Goal: Task Accomplishment & Management: Manage account settings

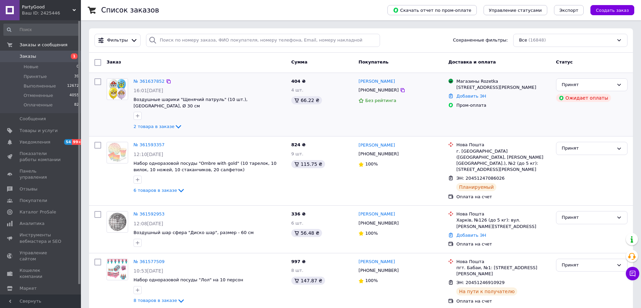
drag, startPoint x: 143, startPoint y: 122, endPoint x: 148, endPoint y: 125, distance: 5.6
click at [143, 124] on span "2 товара в заказе" at bounding box center [154, 126] width 41 height 5
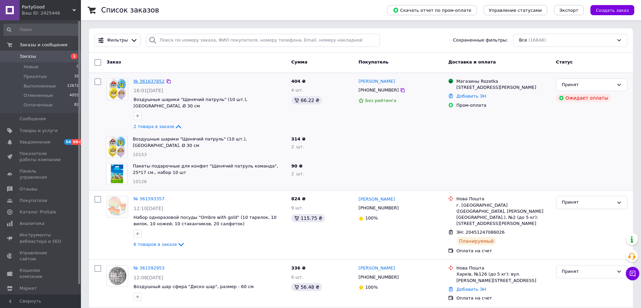
click at [145, 82] on link "№ 361637852" at bounding box center [149, 81] width 31 height 5
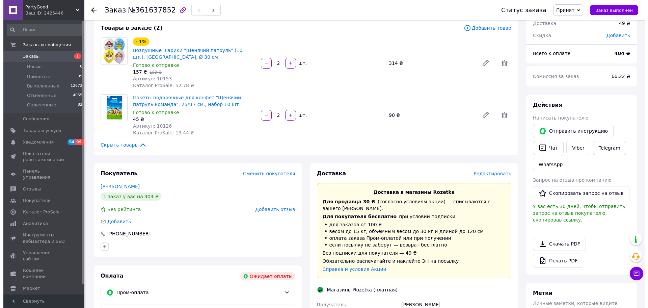
scroll to position [42, 0]
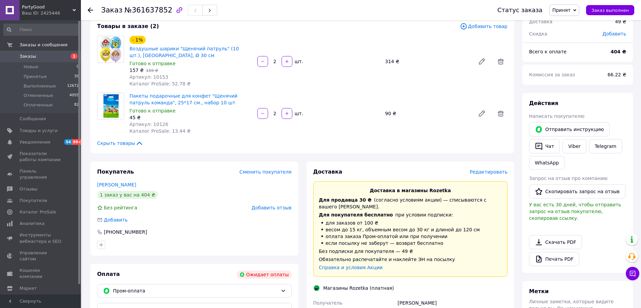
click at [502, 171] on span "Редактировать" at bounding box center [489, 171] width 38 height 5
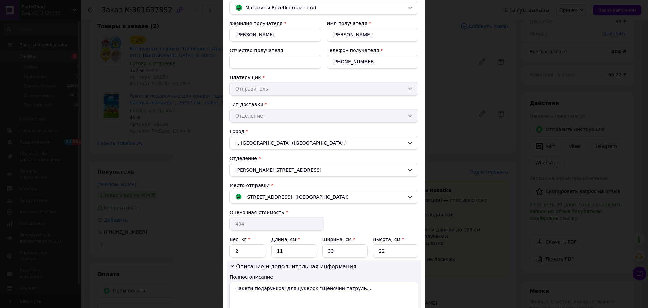
scroll to position [26, 0]
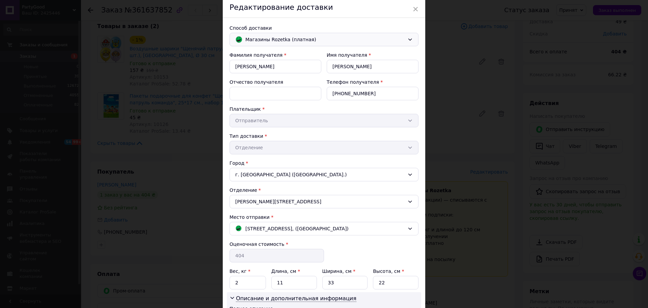
click at [326, 38] on span "Магазины Rozetka (платная)" at bounding box center [324, 39] width 159 height 7
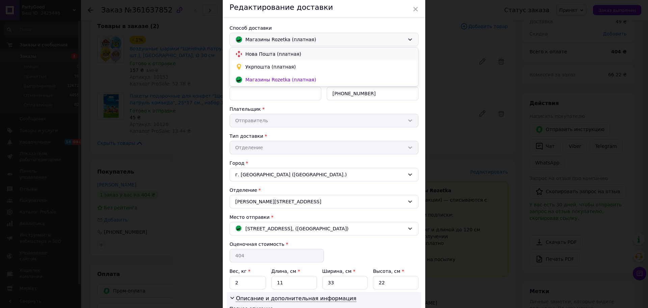
click at [320, 56] on span "Нова Пошта (платная)" at bounding box center [328, 54] width 167 height 7
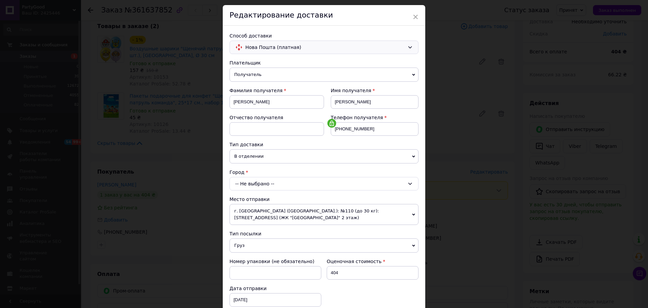
scroll to position [42, 0]
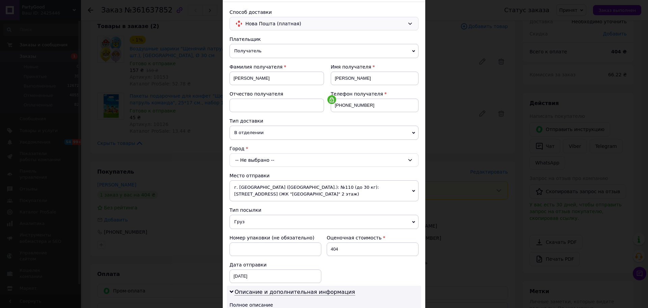
drag, startPoint x: 318, startPoint y: 161, endPoint x: 319, endPoint y: 165, distance: 4.2
click at [318, 160] on div "-- Не выбрано --" at bounding box center [323, 159] width 189 height 13
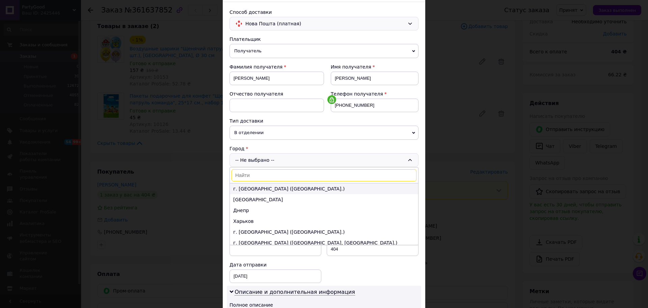
click at [318, 187] on li "г. Киев (Киевская обл.)" at bounding box center [324, 188] width 188 height 11
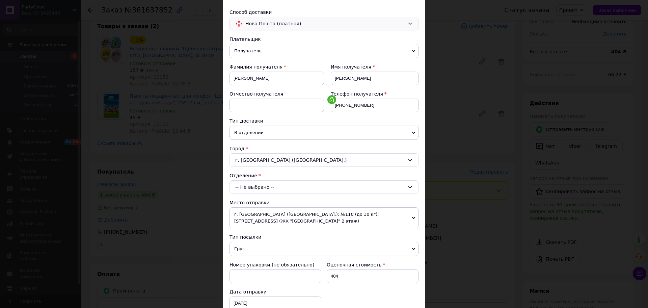
click at [308, 188] on div "-- Не выбрано --" at bounding box center [323, 186] width 189 height 13
type input "292"
click at [347, 216] on li "№ 292 (до 30 кг): ул. Полтавская, 10 (со стороны ул.Чорновола)" at bounding box center [324, 215] width 188 height 11
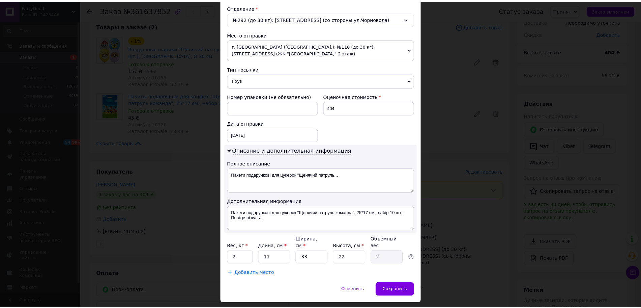
scroll to position [211, 0]
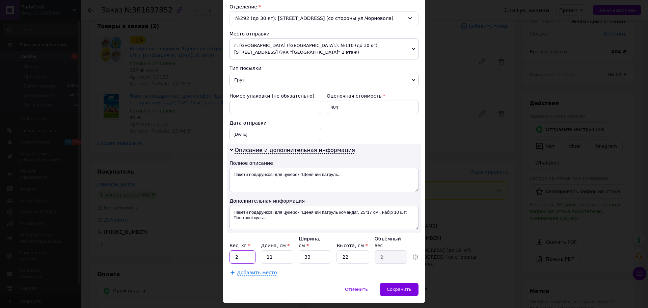
click at [241, 250] on input "2" at bounding box center [242, 256] width 26 height 13
type input "1"
click at [276, 251] on input "11" at bounding box center [277, 256] width 32 height 13
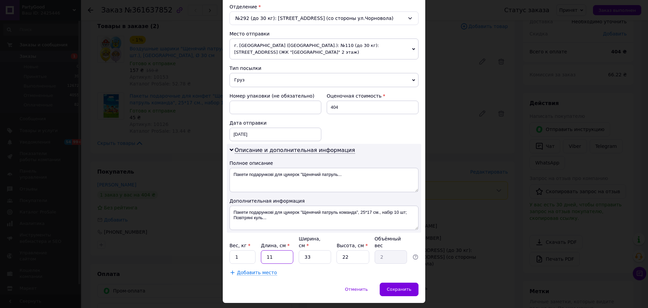
type input "3"
type input "0.54"
type input "30"
type input "5.45"
type input "30"
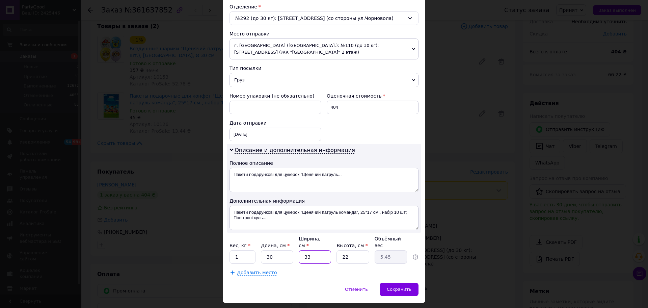
click at [313, 253] on input "33" at bounding box center [315, 256] width 32 height 13
type input "2"
type input "0.33"
type input "25"
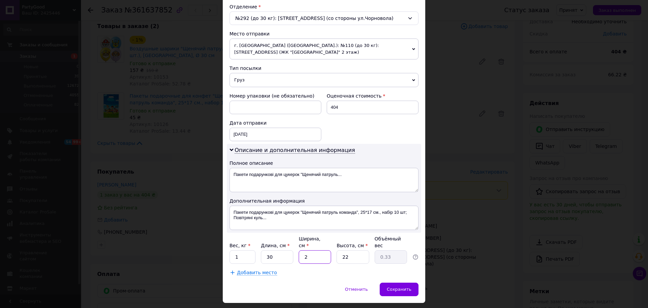
type input "4.13"
type input "25"
click at [359, 250] on input "22" at bounding box center [352, 256] width 32 height 13
type input "5"
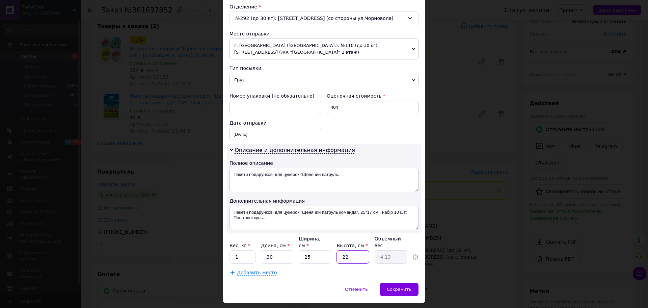
type input "0.94"
type input "5"
click at [407, 286] on span "Сохранить" at bounding box center [399, 288] width 25 height 5
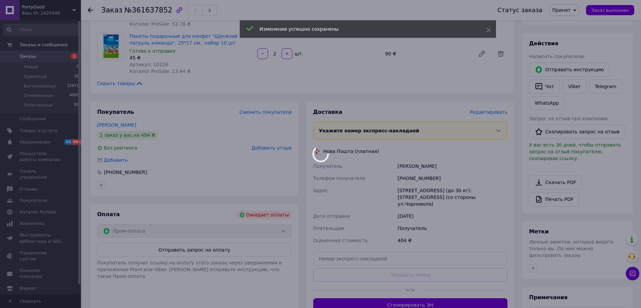
scroll to position [127, 0]
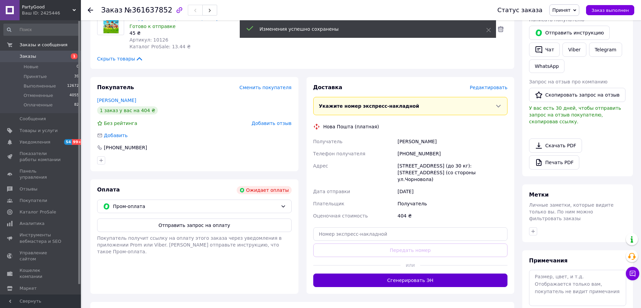
click at [410, 273] on button "Сгенерировать ЭН" at bounding box center [410, 279] width 195 height 13
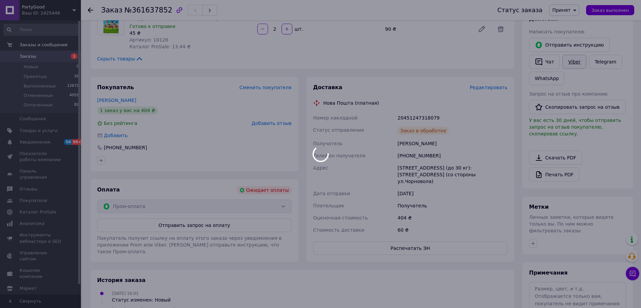
click at [571, 67] on link "Viber" at bounding box center [575, 62] width 24 height 14
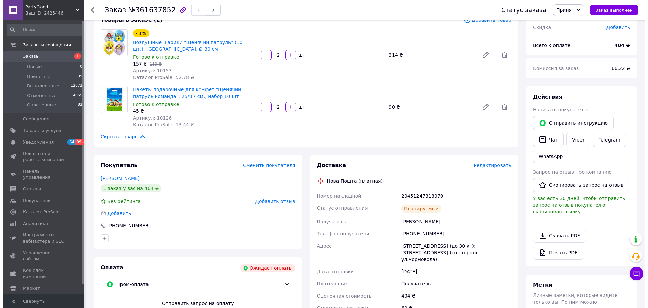
scroll to position [42, 0]
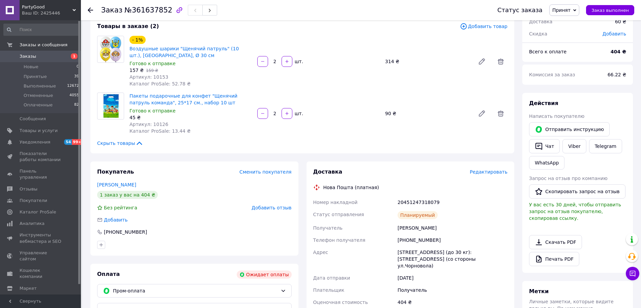
click at [491, 171] on span "Редактировать" at bounding box center [489, 171] width 38 height 5
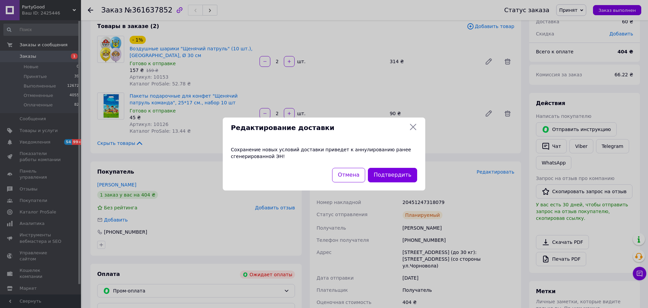
click at [411, 128] on icon at bounding box center [413, 127] width 8 height 8
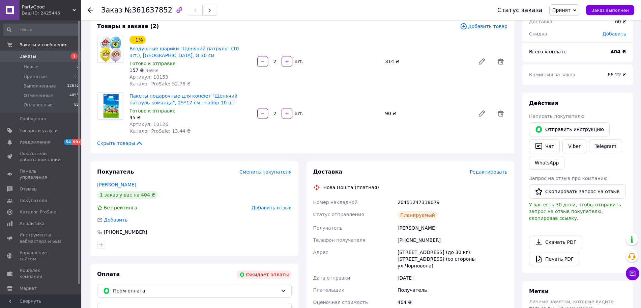
click at [415, 201] on div "20451247318079" at bounding box center [452, 202] width 113 height 12
copy div "20451247318079"
click at [490, 172] on span "Редактировать" at bounding box center [489, 171] width 38 height 5
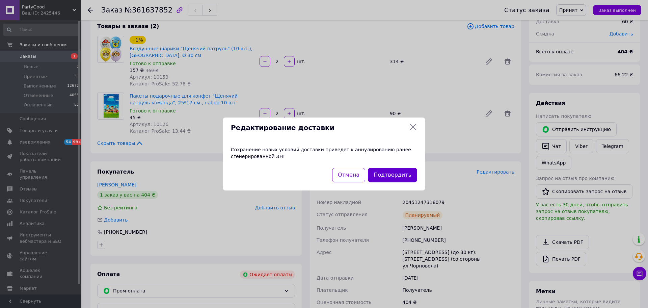
click at [394, 173] on button "Подтвердить" at bounding box center [392, 175] width 49 height 15
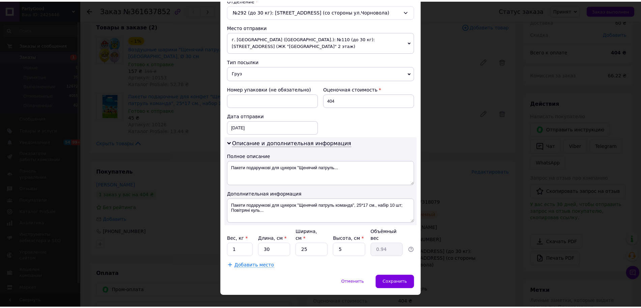
scroll to position [223, 0]
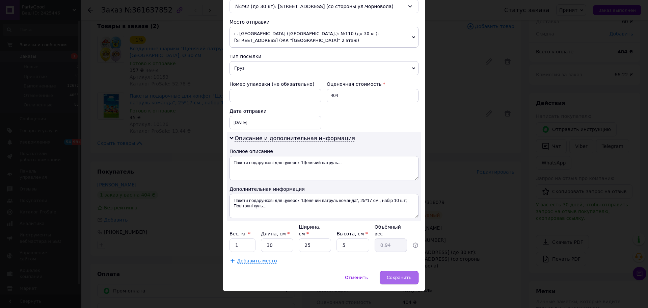
click at [394, 275] on div "Сохранить" at bounding box center [399, 277] width 39 height 13
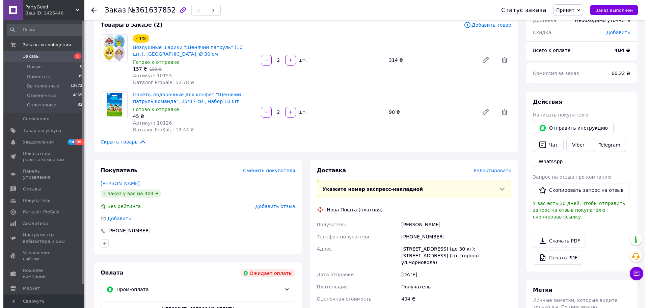
scroll to position [42, 0]
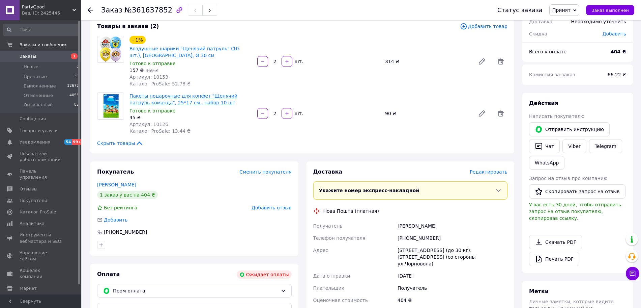
click at [232, 96] on link "Пакеты подарочные для конфет "Щенячий патруль команда", 25*17 см., набор 10 шт" at bounding box center [184, 99] width 108 height 12
click at [170, 50] on link "Воздушные шарики "Щенячий патруль" (10 шт.), [GEOGRAPHIC_DATA], Ø 30 см" at bounding box center [184, 52] width 109 height 12
click at [491, 172] on span "Редактировать" at bounding box center [489, 171] width 38 height 5
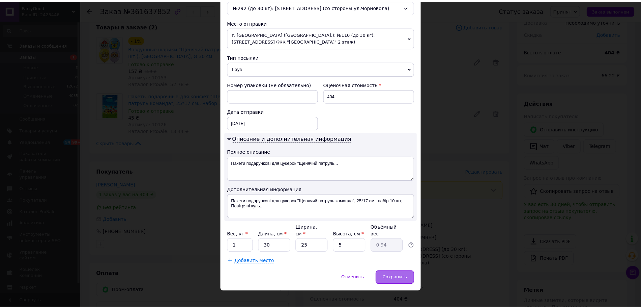
scroll to position [223, 0]
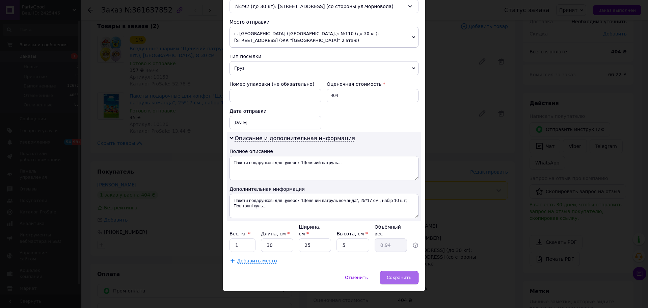
click at [399, 271] on div "Сохранить" at bounding box center [399, 277] width 39 height 13
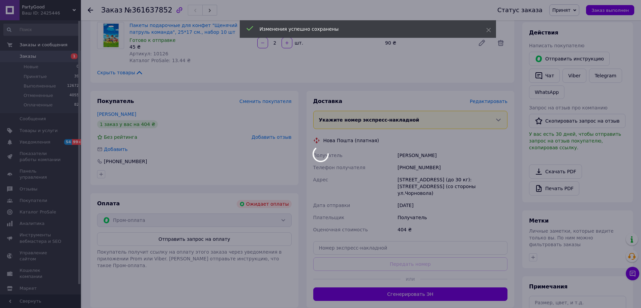
scroll to position [127, 0]
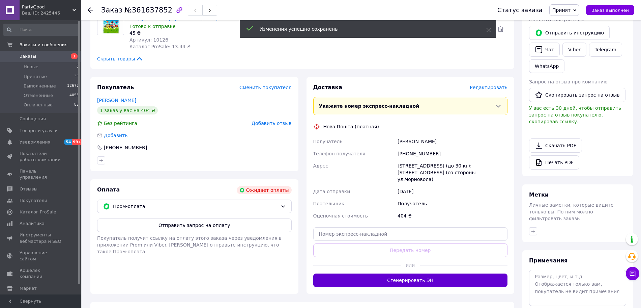
click at [420, 273] on button "Сгенерировать ЭН" at bounding box center [410, 279] width 195 height 13
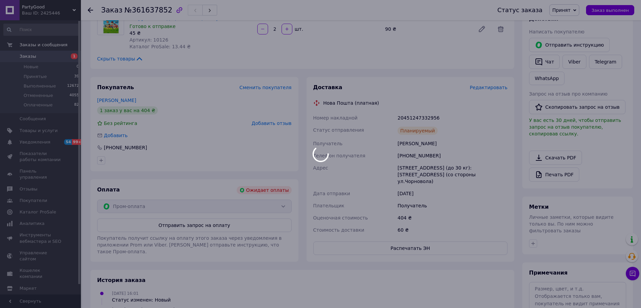
click at [281, 207] on body "PartyGood Ваш ID: 2425446 Сайт PartyGood Кабинет покупателя Проверить состояние…" at bounding box center [320, 152] width 641 height 559
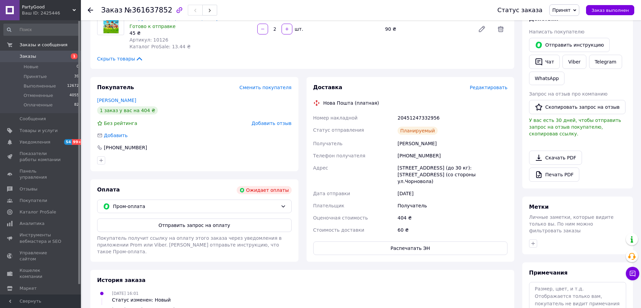
click at [281, 207] on icon at bounding box center [283, 205] width 5 height 5
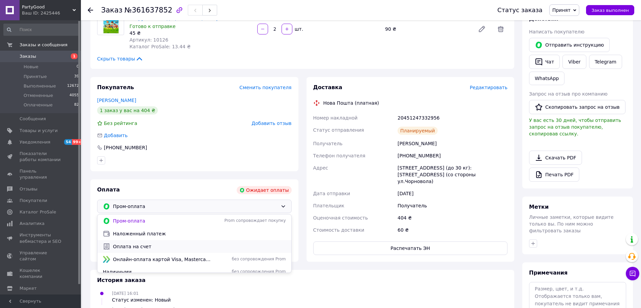
click at [270, 241] on div "Оплата на счет" at bounding box center [194, 246] width 194 height 13
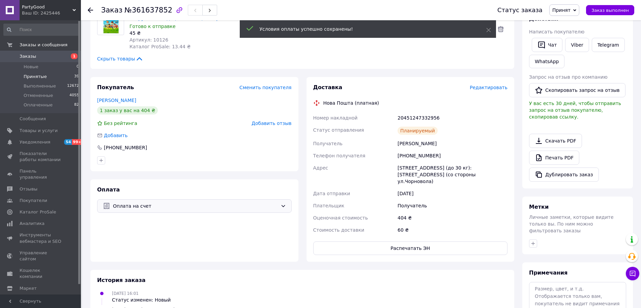
click at [40, 78] on span "Принятые" at bounding box center [35, 77] width 23 height 6
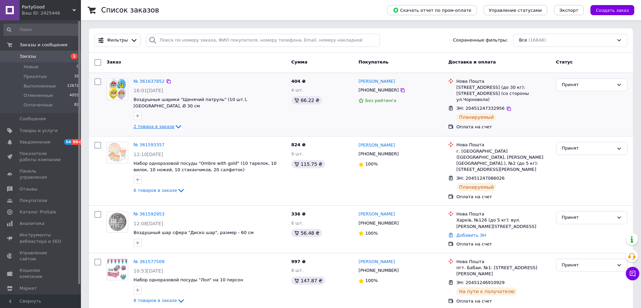
click at [174, 122] on icon at bounding box center [178, 126] width 8 height 8
